Goal: Transaction & Acquisition: Book appointment/travel/reservation

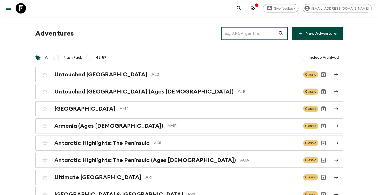
click at [257, 31] on input "text" at bounding box center [249, 33] width 57 height 15
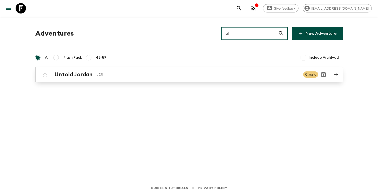
type input "jo1"
click at [71, 78] on div "Untold Jordan JO1 Classic" at bounding box center [179, 74] width 278 height 10
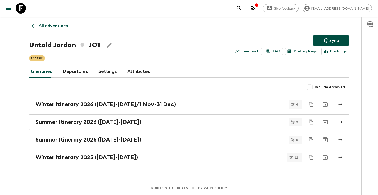
click at [81, 73] on link "Departures" at bounding box center [75, 71] width 25 height 12
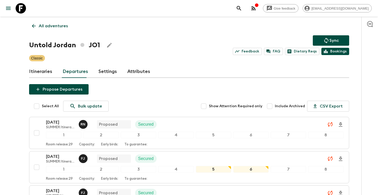
click at [336, 50] on link "Bookings" at bounding box center [335, 51] width 28 height 7
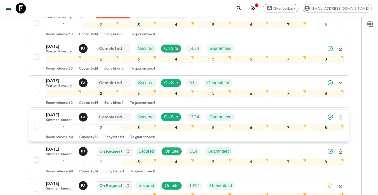
scroll to position [559, 0]
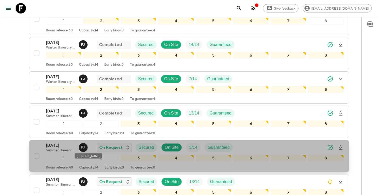
click at [82, 149] on p "F J" at bounding box center [83, 147] width 4 height 4
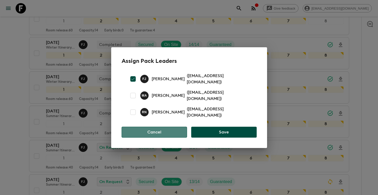
click at [131, 129] on button "Cancel" at bounding box center [154, 132] width 66 height 11
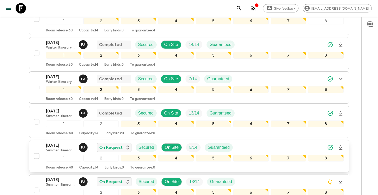
click at [60, 144] on p "[DATE]" at bounding box center [60, 145] width 29 height 6
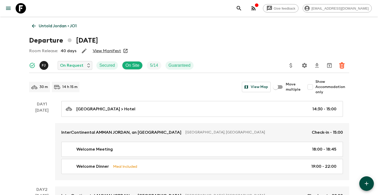
click at [118, 51] on link "View Manifest" at bounding box center [107, 50] width 28 height 5
click at [117, 50] on link "View Manifest" at bounding box center [107, 50] width 28 height 5
